Goal: Information Seeking & Learning: Check status

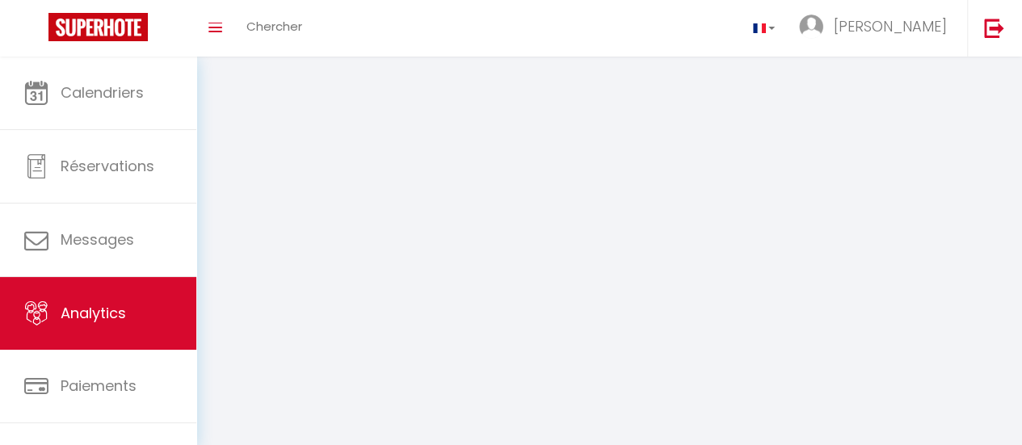
select select "2025"
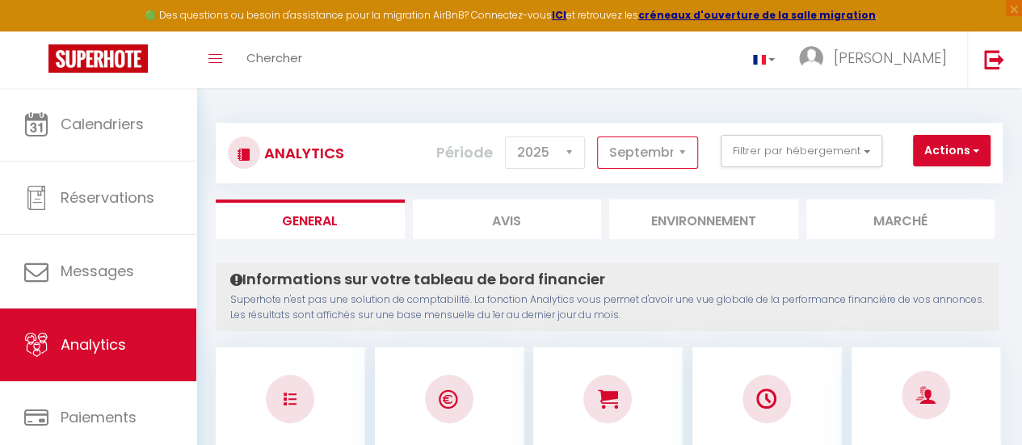
click at [648, 149] on select "[PERSON_NAME] Mars [PERSON_NAME] Juin Juillet Août Septembre Octobre Novembre D…" at bounding box center [647, 153] width 101 height 32
click at [599, 137] on select "[PERSON_NAME] Mars [PERSON_NAME] Juin Juillet Août Septembre Octobre Novembre D…" at bounding box center [647, 153] width 101 height 32
click at [634, 162] on select "[PERSON_NAME] Mars [PERSON_NAME] Juin Juillet Août Septembre Octobre Novembre D…" at bounding box center [647, 153] width 101 height 32
click at [599, 137] on select "[PERSON_NAME] Mars [PERSON_NAME] Juin Juillet Août Septembre Octobre Novembre D…" at bounding box center [647, 153] width 101 height 32
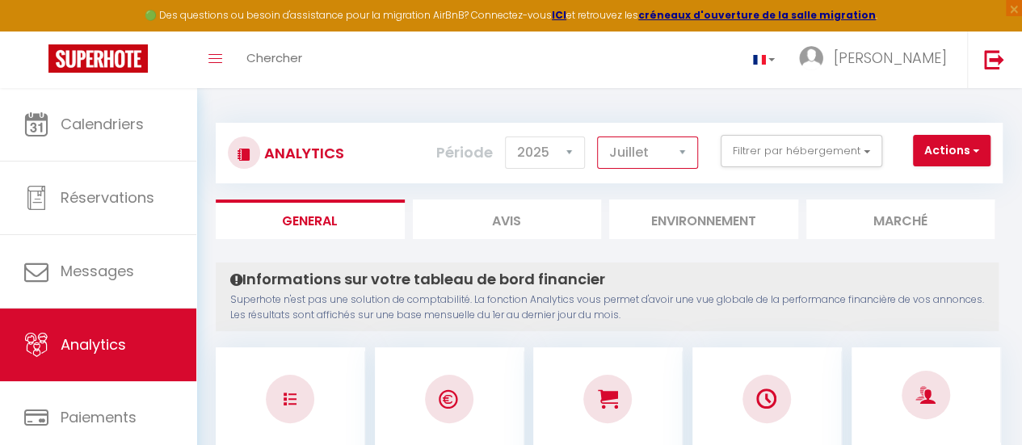
click at [677, 150] on select "[PERSON_NAME] Mars [PERSON_NAME] Juin Juillet Août Septembre Octobre Novembre D…" at bounding box center [647, 153] width 101 height 32
select select "9"
click at [599, 137] on select "[PERSON_NAME] Mars [PERSON_NAME] Juin Juillet Août Septembre Octobre Novembre D…" at bounding box center [647, 153] width 101 height 32
click at [697, 114] on div "Analytics Actions Génération SuperConciergerie Génération SuperAnalyzer Générat…" at bounding box center [609, 145] width 787 height 76
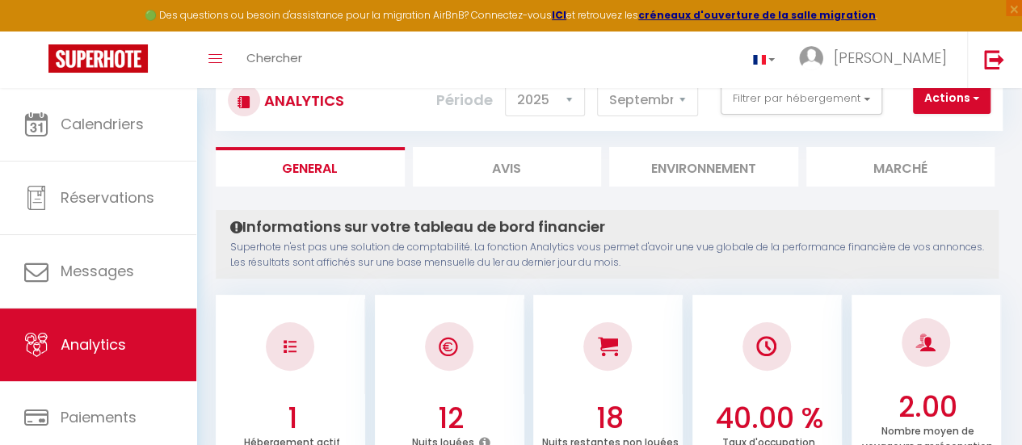
scroll to position [52, 0]
click at [685, 103] on select "[PERSON_NAME] Mars [PERSON_NAME] Juin Juillet Août Septembre Octobre Novembre D…" at bounding box center [647, 101] width 101 height 32
click at [551, 98] on select "2014 2015 2016 2017 2018 2019 2020 2021 2022 2023 2024 2025 2026 2027" at bounding box center [545, 101] width 80 height 32
select select "2024"
click at [510, 85] on select "2014 2015 2016 2017 2018 2019 2020 2021 2022 2023 2024 2025 2026 2027" at bounding box center [545, 101] width 80 height 32
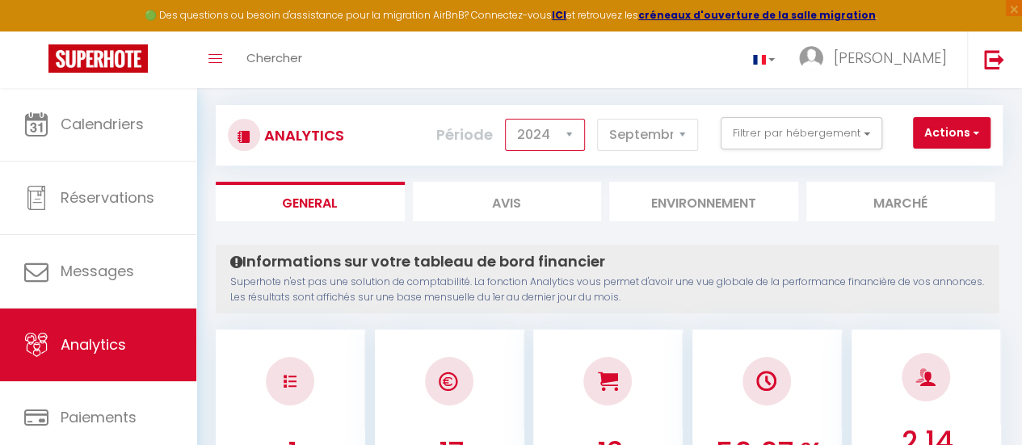
scroll to position [17, 0]
click at [634, 138] on select "[PERSON_NAME] Mars [PERSON_NAME] Juin Juillet Août Septembre Octobre Novembre D…" at bounding box center [647, 136] width 101 height 32
click at [599, 120] on select "[PERSON_NAME] Mars [PERSON_NAME] Juin Juillet Août Septembre Octobre Novembre D…" at bounding box center [647, 136] width 101 height 32
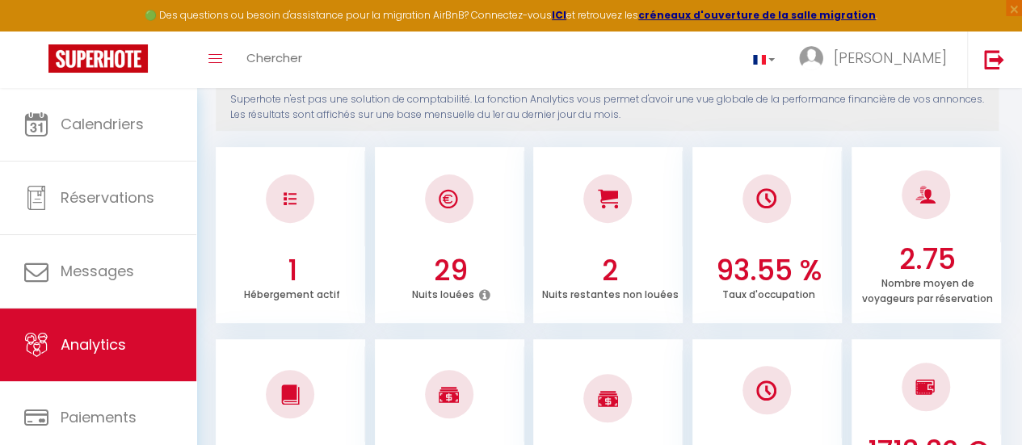
scroll to position [0, 0]
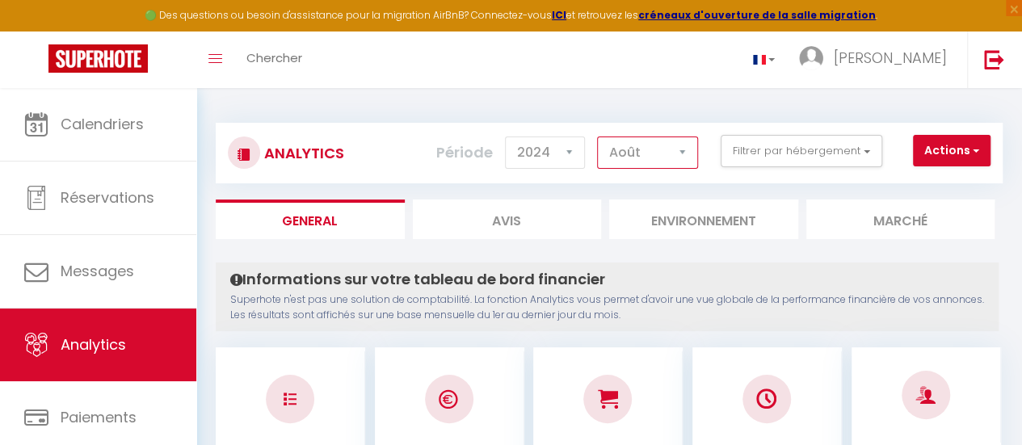
click at [652, 164] on select "[PERSON_NAME] Mars [PERSON_NAME] Juin Juillet Août Septembre Octobre Novembre D…" at bounding box center [647, 153] width 101 height 32
select select "7"
click at [599, 137] on select "[PERSON_NAME] Mars [PERSON_NAME] Juin Juillet Août Septembre Octobre Novembre D…" at bounding box center [647, 153] width 101 height 32
click at [624, 144] on select "[PERSON_NAME] Mars [PERSON_NAME] Juin Juillet Août Septembre Octobre Novembre D…" at bounding box center [647, 153] width 101 height 32
click at [586, 77] on div "Toggle menubar Chercher BUTTON [PERSON_NAME] Paramètres" at bounding box center [563, 60] width 893 height 57
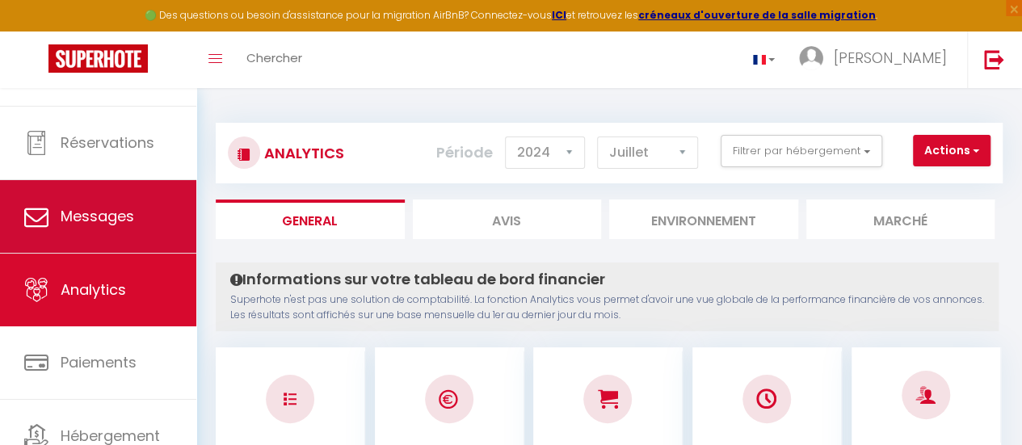
scroll to position [58, 0]
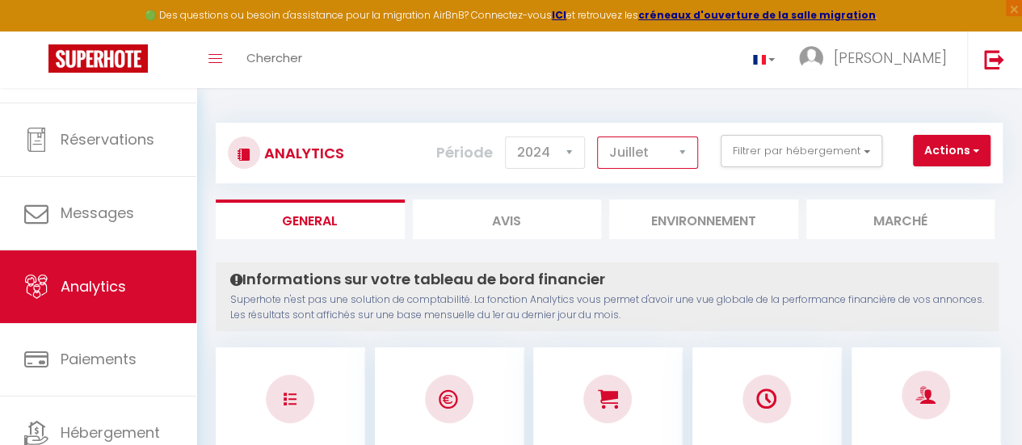
click at [626, 153] on select "[PERSON_NAME] Mars [PERSON_NAME] Juin Juillet Août Septembre Octobre Novembre D…" at bounding box center [647, 153] width 101 height 32
click at [548, 150] on select "2014 2015 2016 2017 2018 2019 2020 2021 2022 2023 2024 2025 2026 2027" at bounding box center [545, 153] width 80 height 32
select select "2025"
click at [510, 137] on select "2014 2015 2016 2017 2018 2019 2020 2021 2022 2023 2024 2025 2026 2027" at bounding box center [545, 153] width 80 height 32
click at [645, 86] on div "Toggle menubar Chercher BUTTON [PERSON_NAME] Paramètres" at bounding box center [563, 60] width 893 height 57
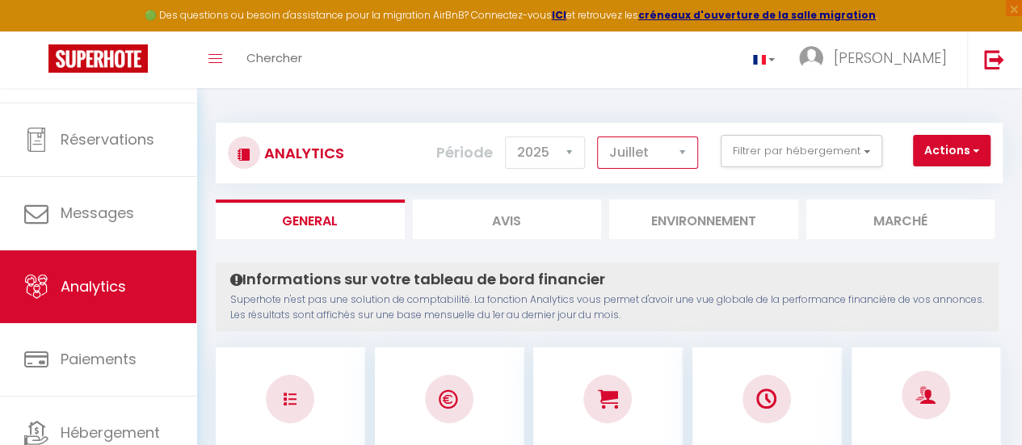
click at [650, 151] on select "[PERSON_NAME] Mars [PERSON_NAME] Juin Juillet Août Septembre Octobre Novembre D…" at bounding box center [647, 153] width 101 height 32
select select "8"
click at [599, 137] on select "[PERSON_NAME] Mars [PERSON_NAME] Juin Juillet Août Septembre Octobre Novembre D…" at bounding box center [647, 153] width 101 height 32
click at [509, 226] on li "Avis" at bounding box center [507, 220] width 189 height 40
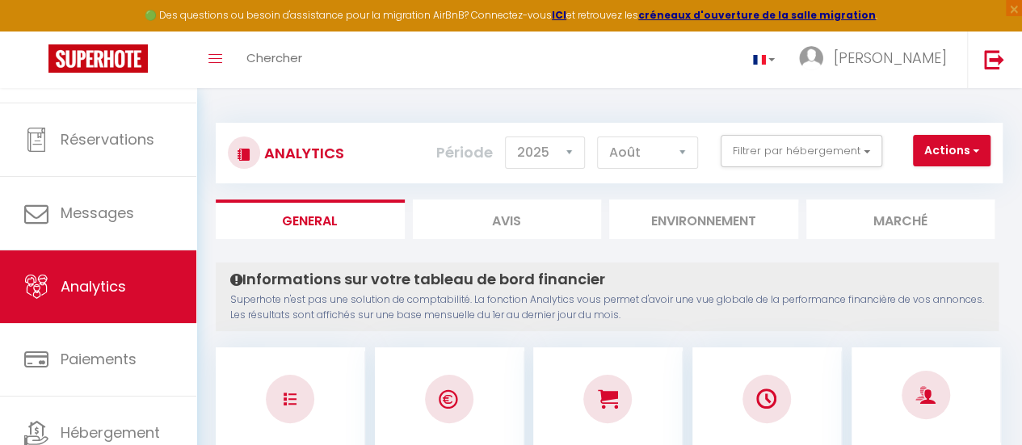
select select "2025"
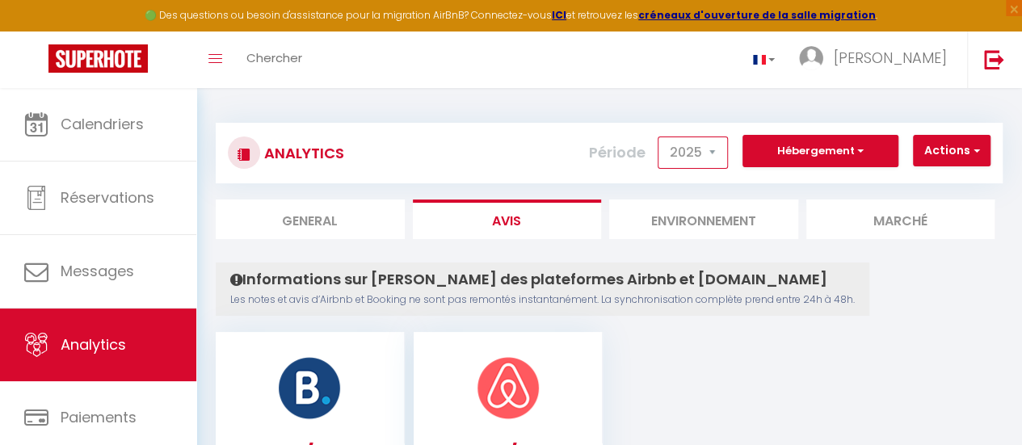
click at [688, 154] on select "2015 2016 2017 2018 2019 2020 2021 2022 2023 2024 2025 2026 2027" at bounding box center [693, 153] width 70 height 32
